Goal: Task Accomplishment & Management: Complete application form

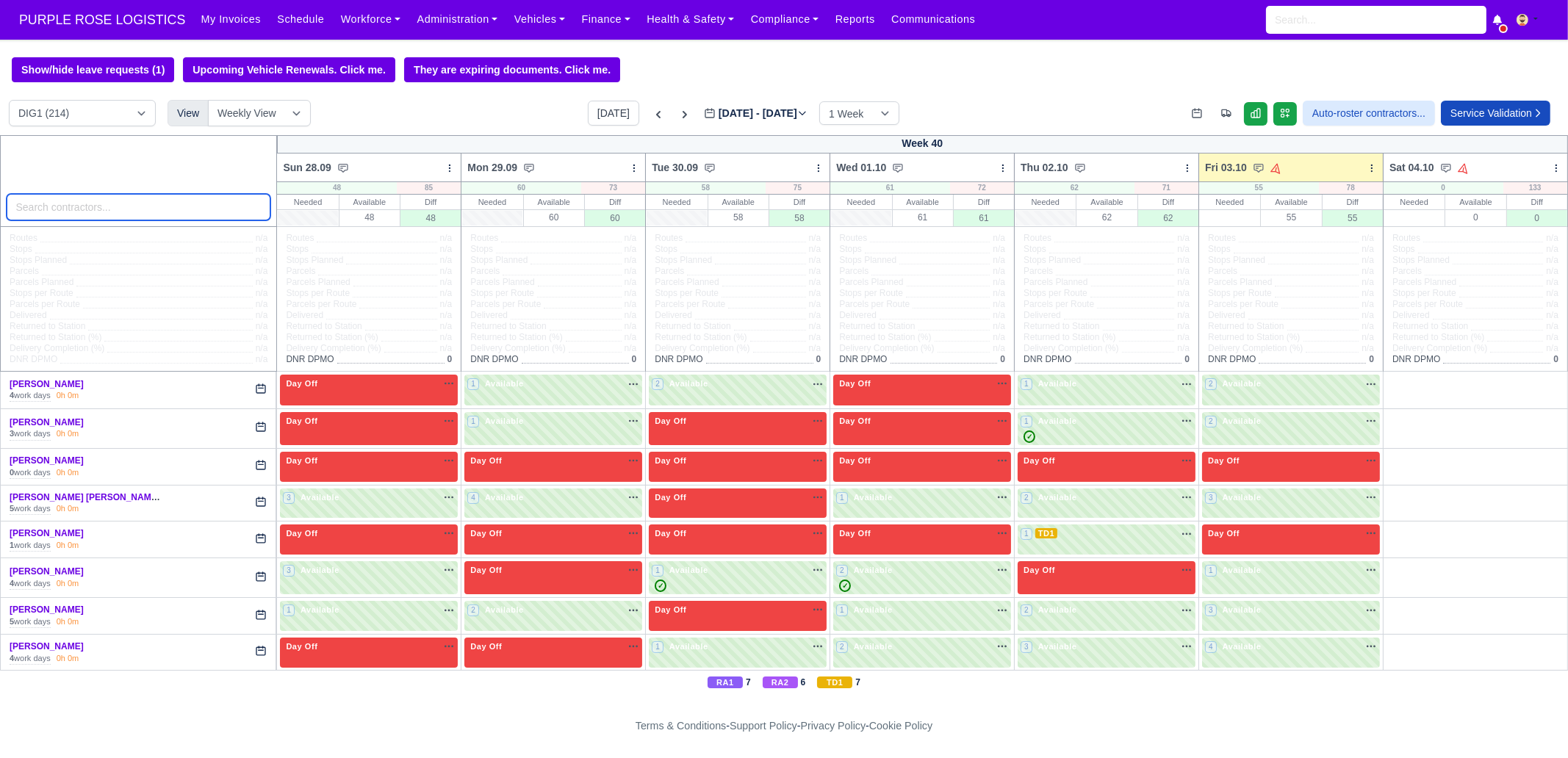
click at [149, 208] on input "search" at bounding box center [139, 207] width 265 height 26
type input "sharif"
click at [168, 207] on input "search" at bounding box center [139, 207] width 265 height 26
click at [162, 175] on div at bounding box center [139, 181] width 278 height 92
click at [213, 207] on input "search" at bounding box center [139, 207] width 265 height 26
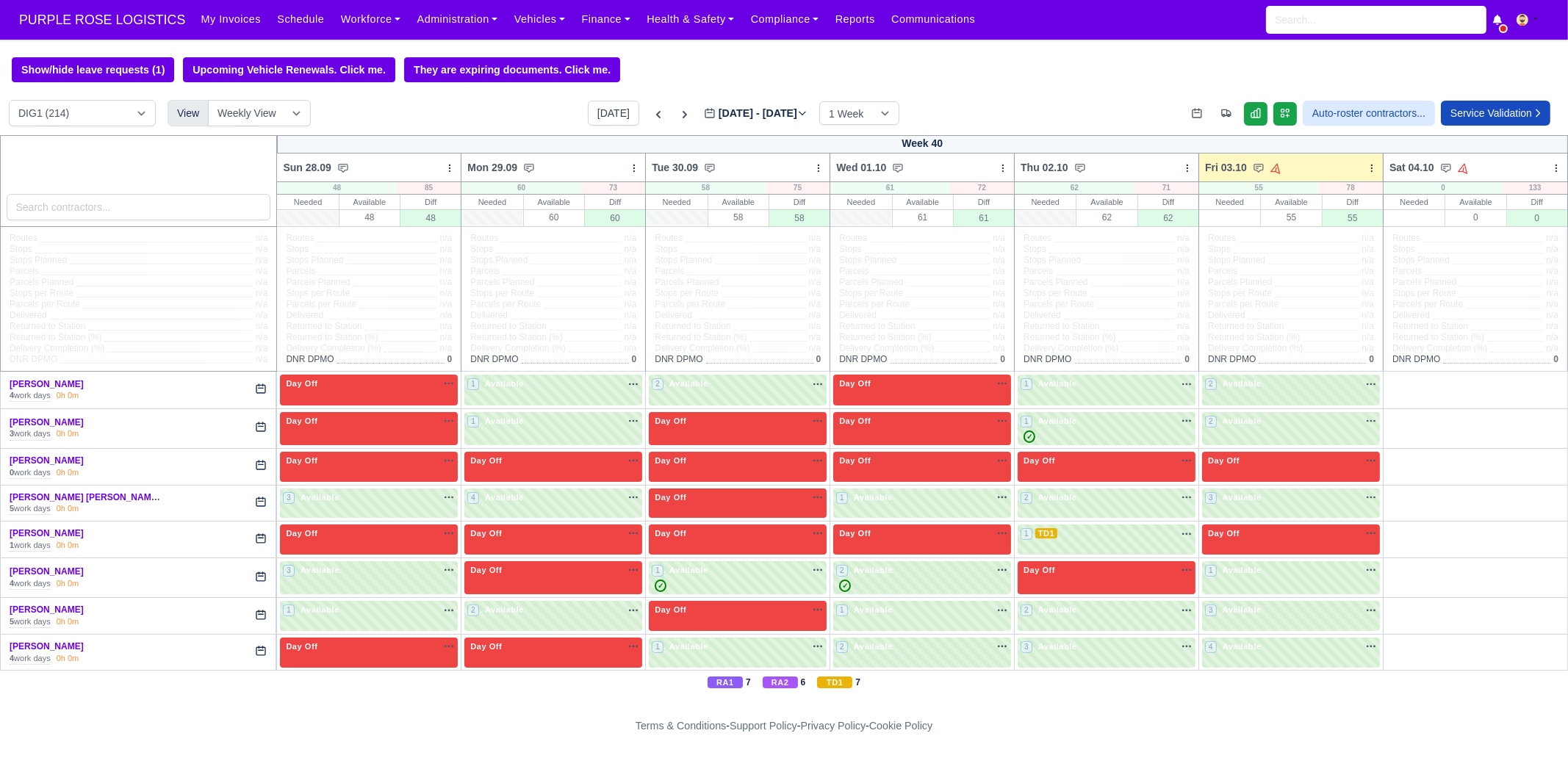
click at [173, 172] on div at bounding box center [139, 181] width 278 height 92
click at [165, 201] on input "search" at bounding box center [139, 207] width 265 height 26
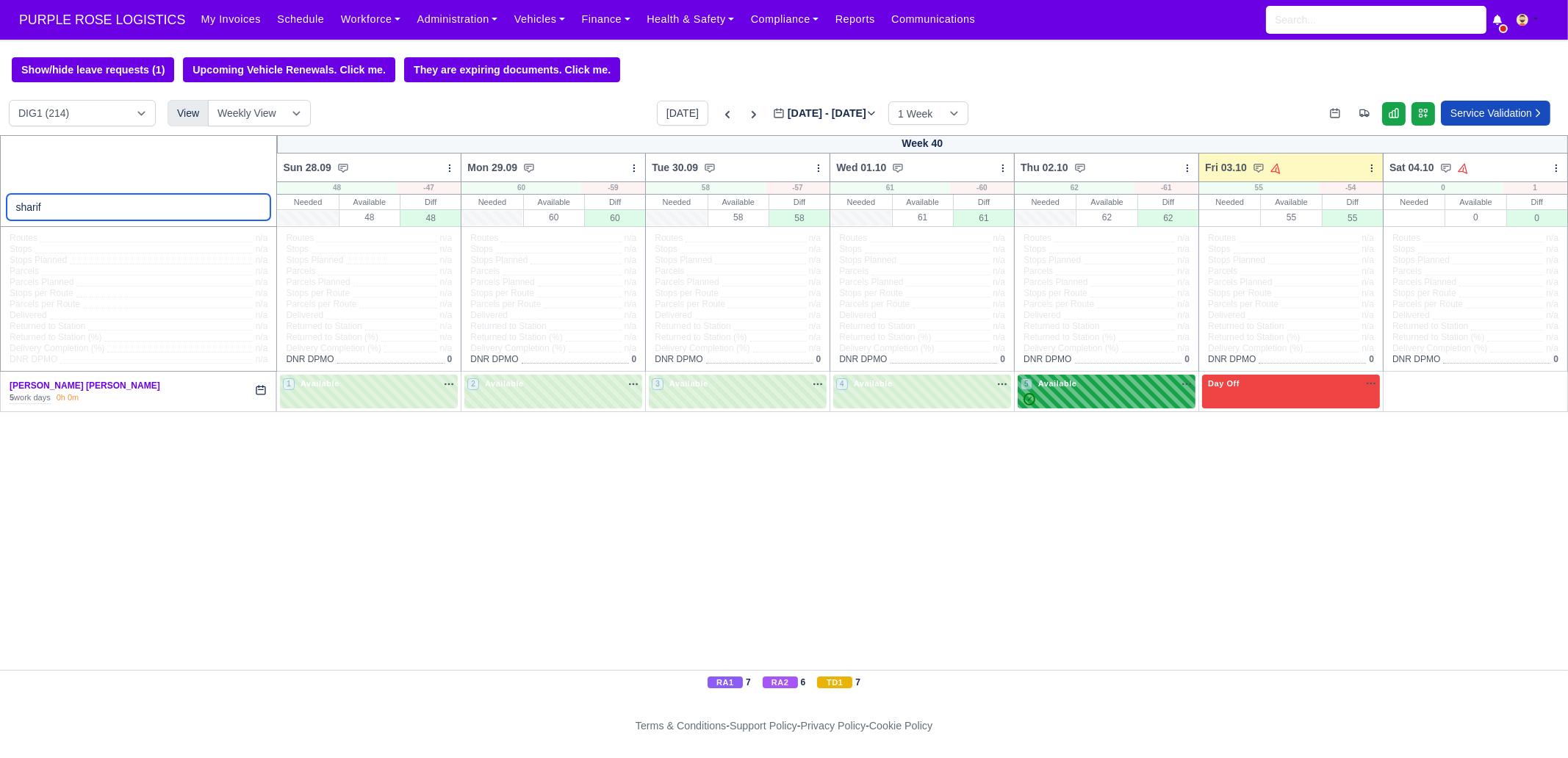
type input "sharif"
click at [1139, 390] on div "5 Available na" at bounding box center [1106, 383] width 172 height 12
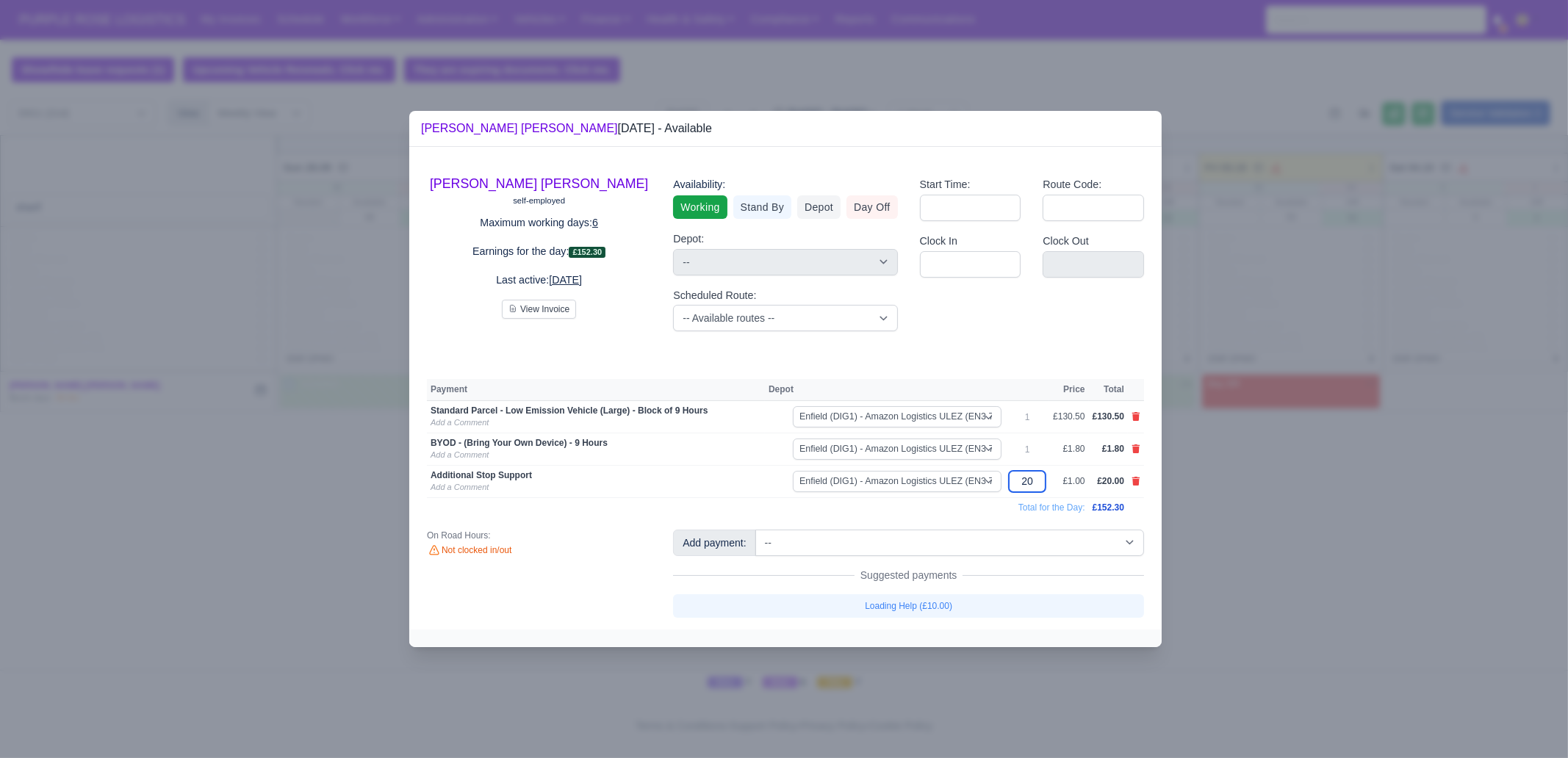
click at [1043, 482] on input "20" at bounding box center [1027, 481] width 37 height 22
type input "40"
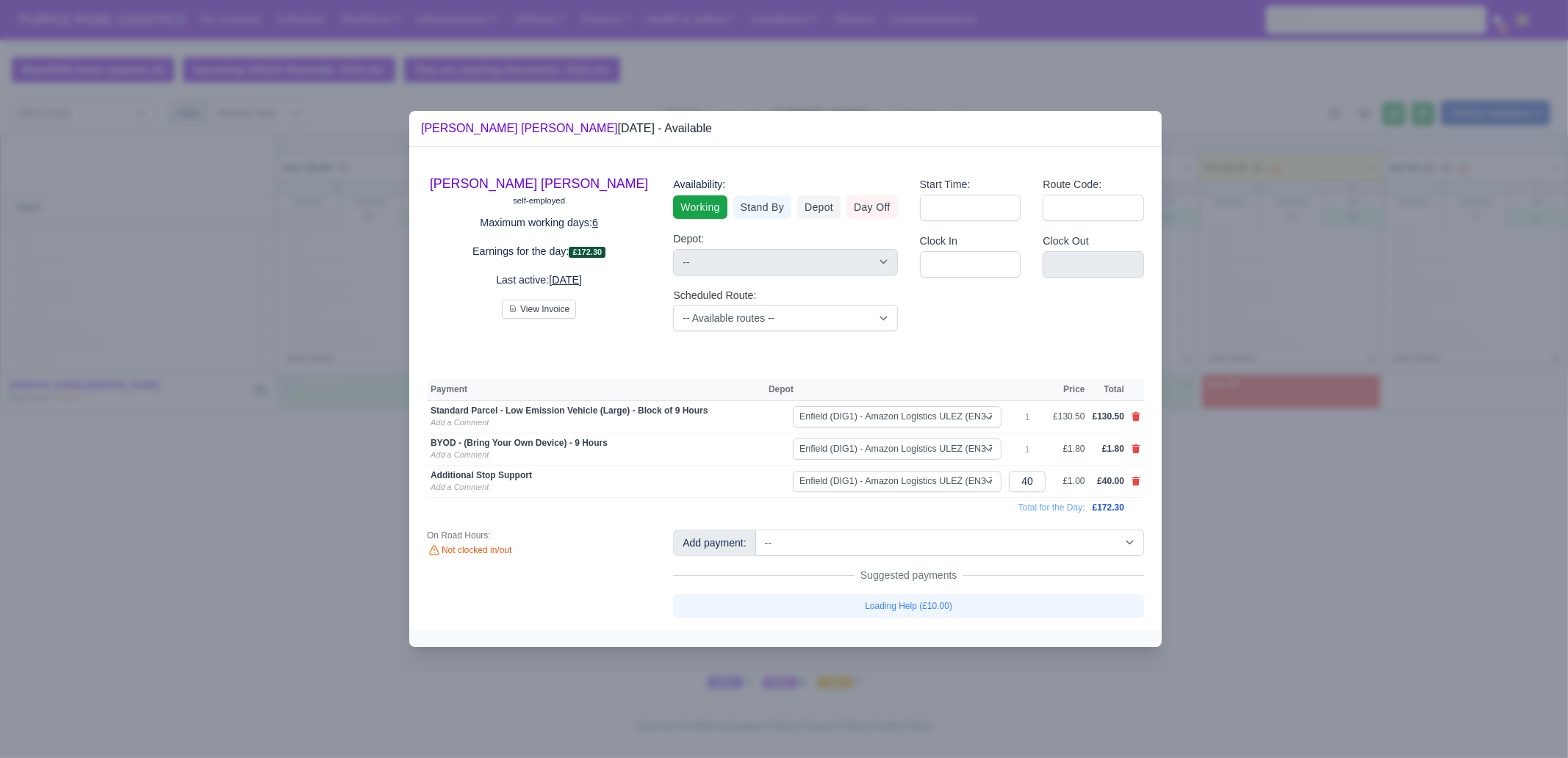
click at [1242, 508] on div at bounding box center [784, 379] width 1568 height 758
